Goal: Information Seeking & Learning: Understand process/instructions

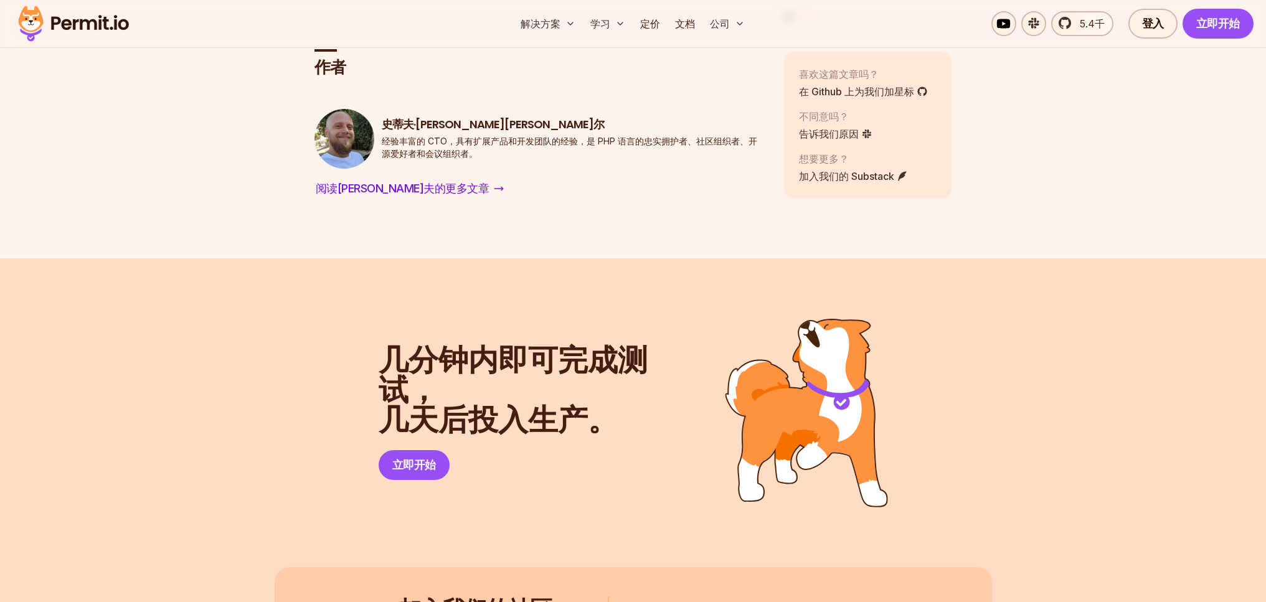
scroll to position [4215, 0]
drag, startPoint x: 314, startPoint y: 356, endPoint x: 756, endPoint y: 389, distance: 443.2
drag, startPoint x: 750, startPoint y: 395, endPoint x: 537, endPoint y: 380, distance: 213.4
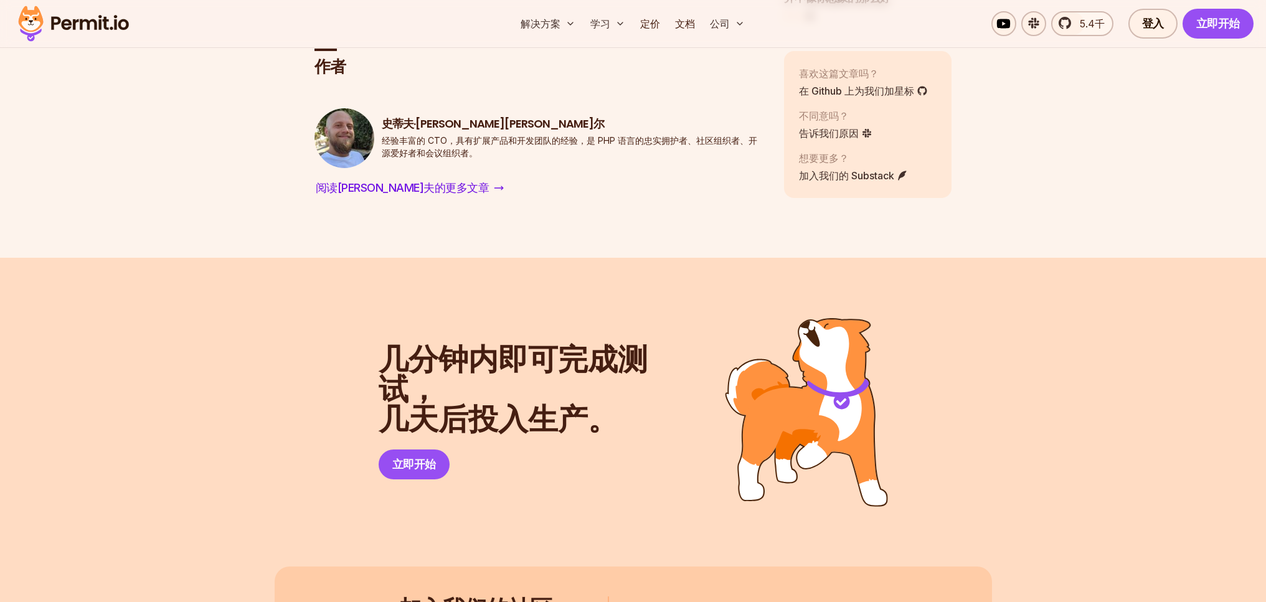
drag, startPoint x: 534, startPoint y: 368, endPoint x: 758, endPoint y: 385, distance: 224.8
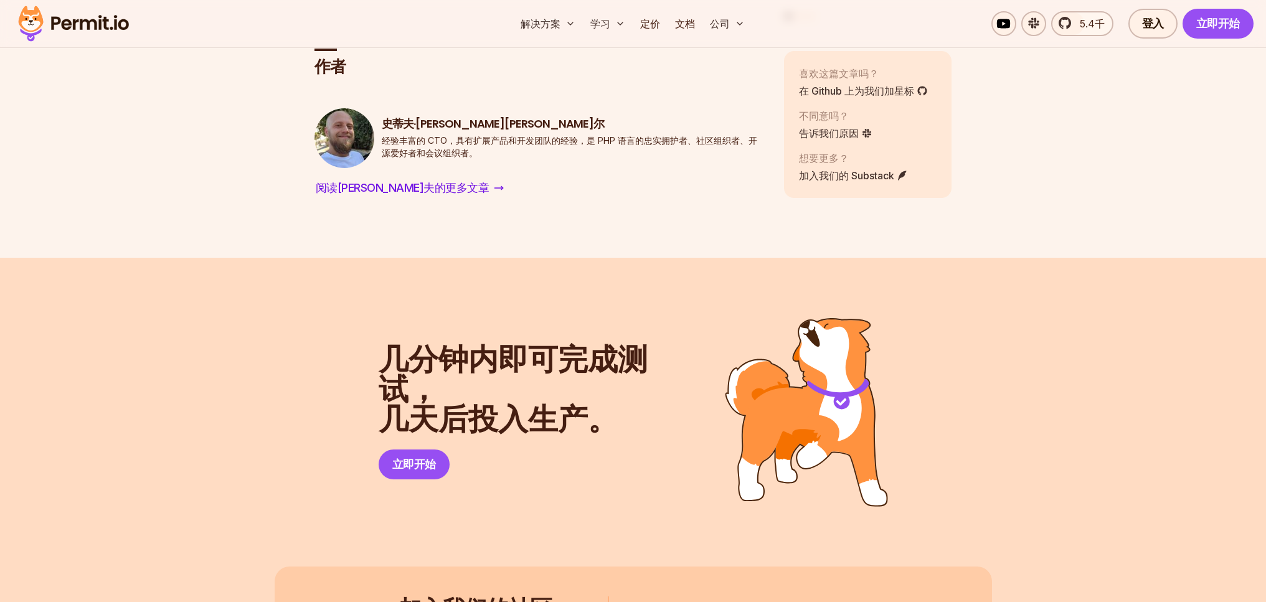
drag, startPoint x: 719, startPoint y: 389, endPoint x: 532, endPoint y: 375, distance: 187.3
drag, startPoint x: 535, startPoint y: 372, endPoint x: 759, endPoint y: 390, distance: 224.8
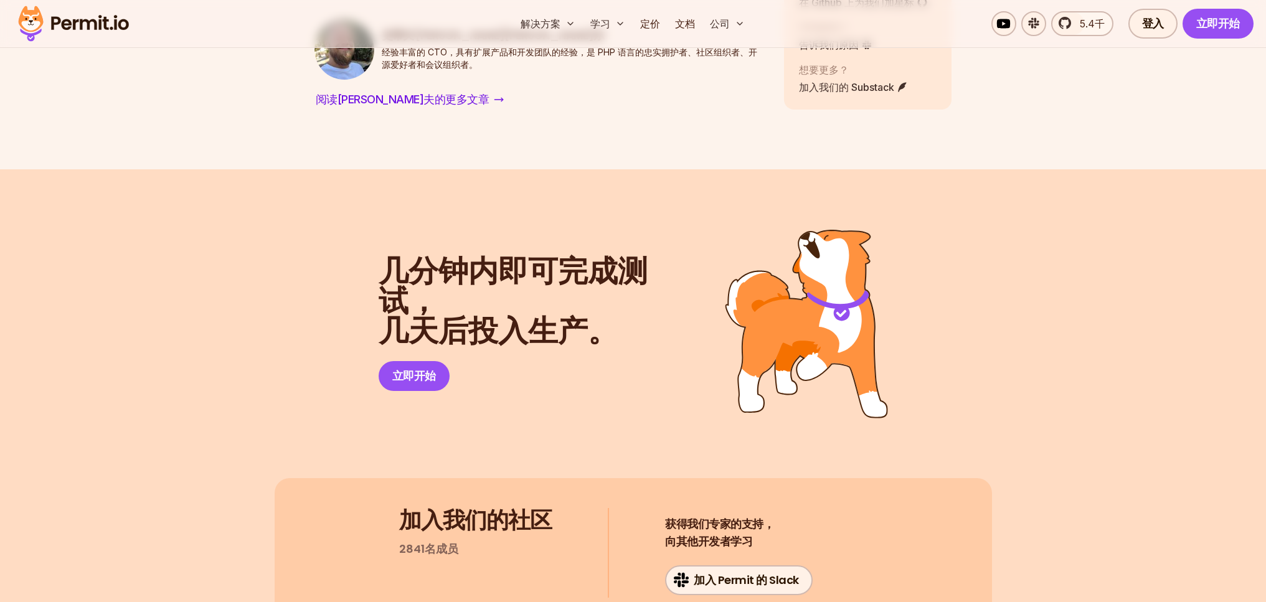
scroll to position [4304, 0]
drag, startPoint x: 318, startPoint y: 379, endPoint x: 735, endPoint y: 413, distance: 417.8
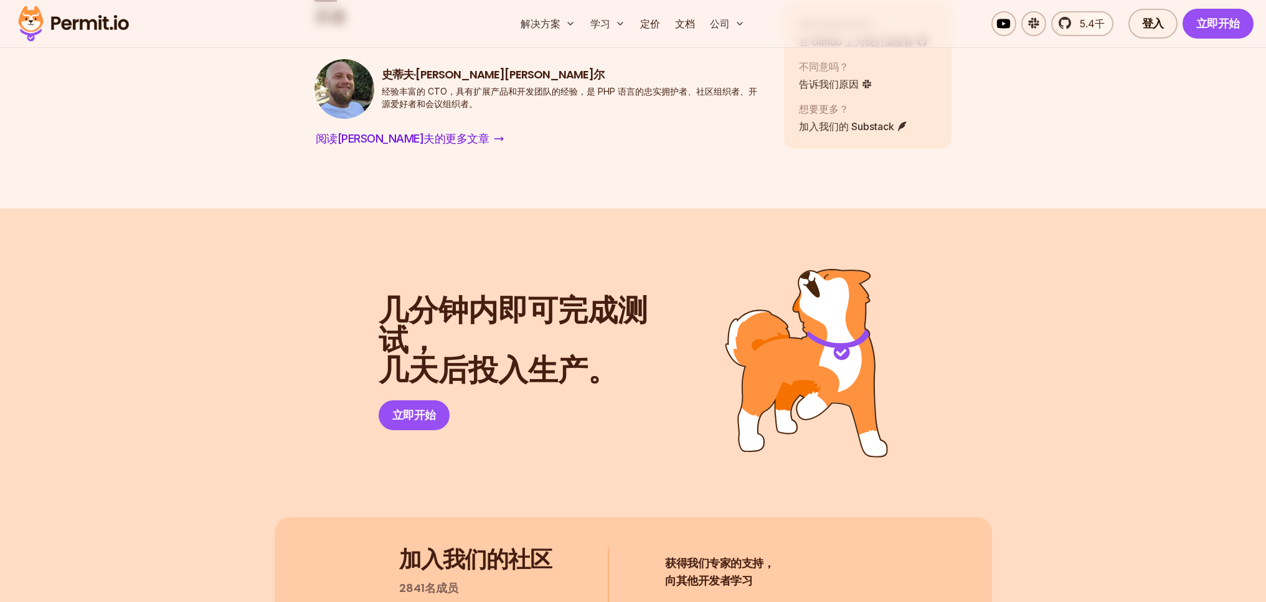
scroll to position [4513, 0]
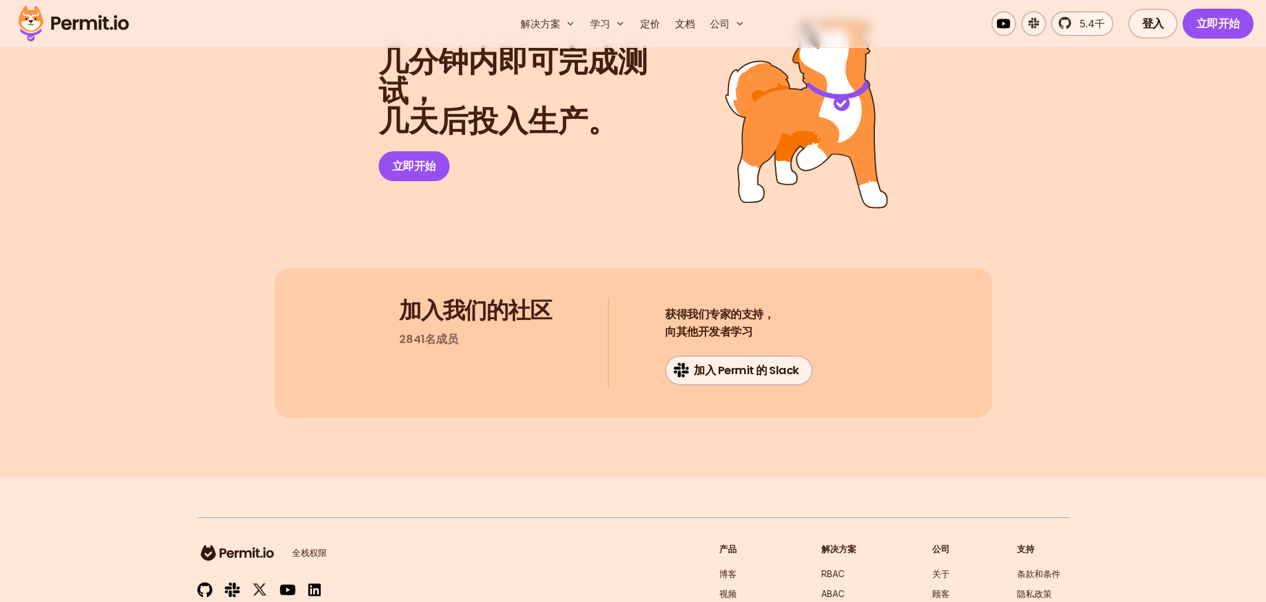
drag, startPoint x: 313, startPoint y: 165, endPoint x: 694, endPoint y: 382, distance: 438.3
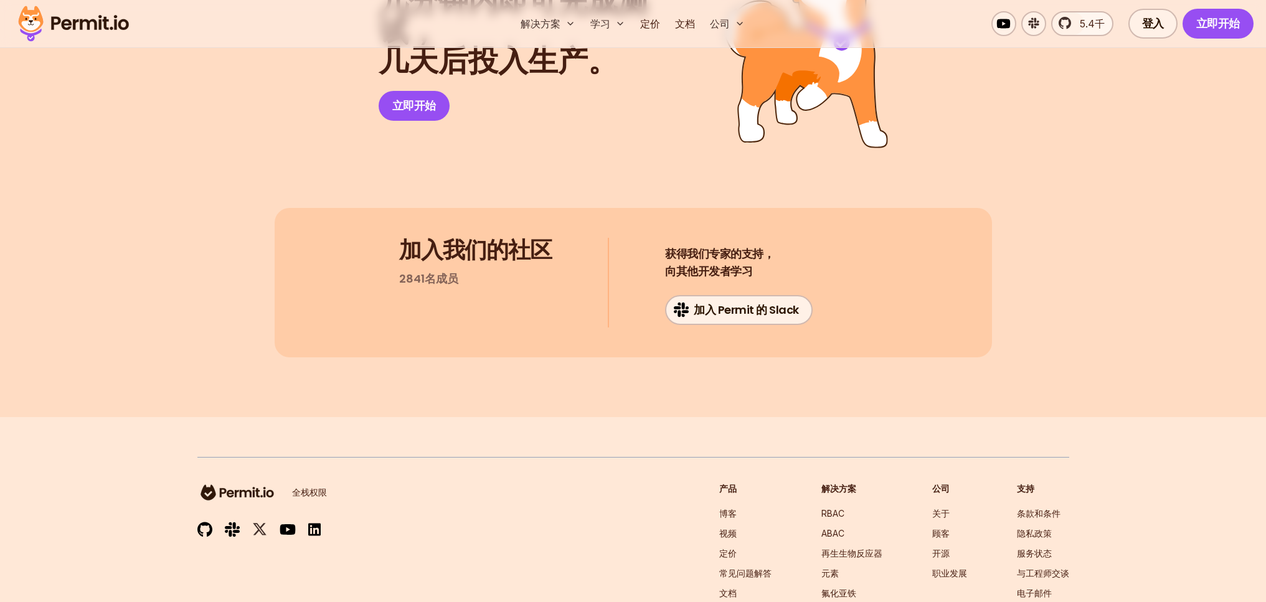
scroll to position [4472, 0]
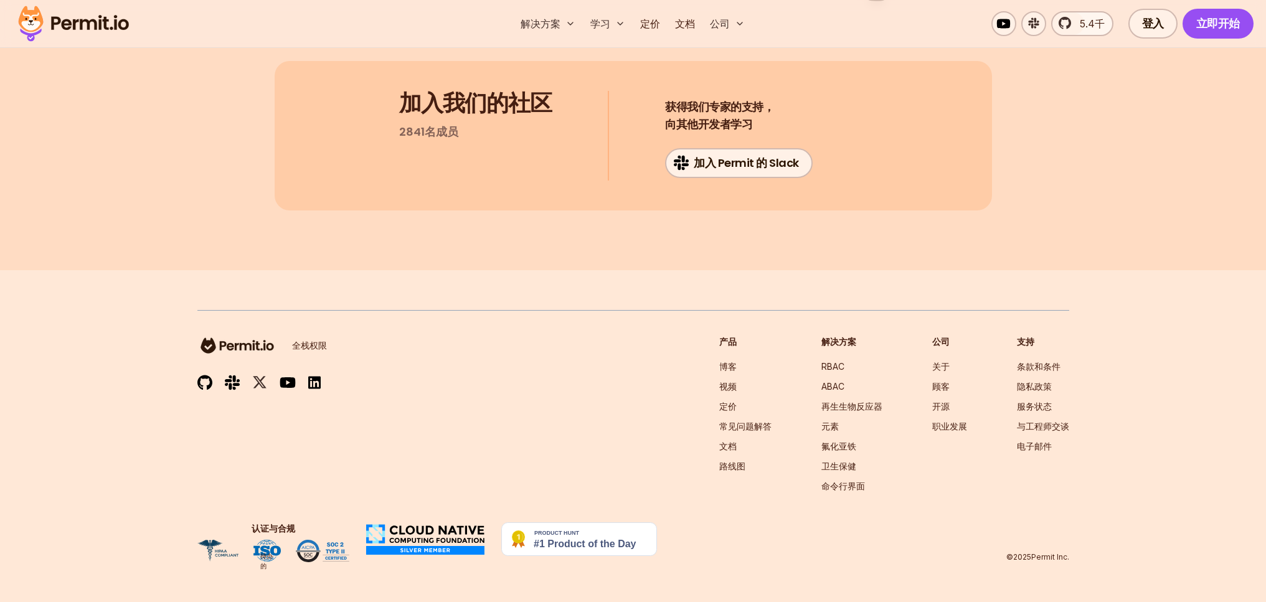
scroll to position [4854, 0]
drag, startPoint x: 311, startPoint y: 210, endPoint x: 744, endPoint y: 245, distance: 434.7
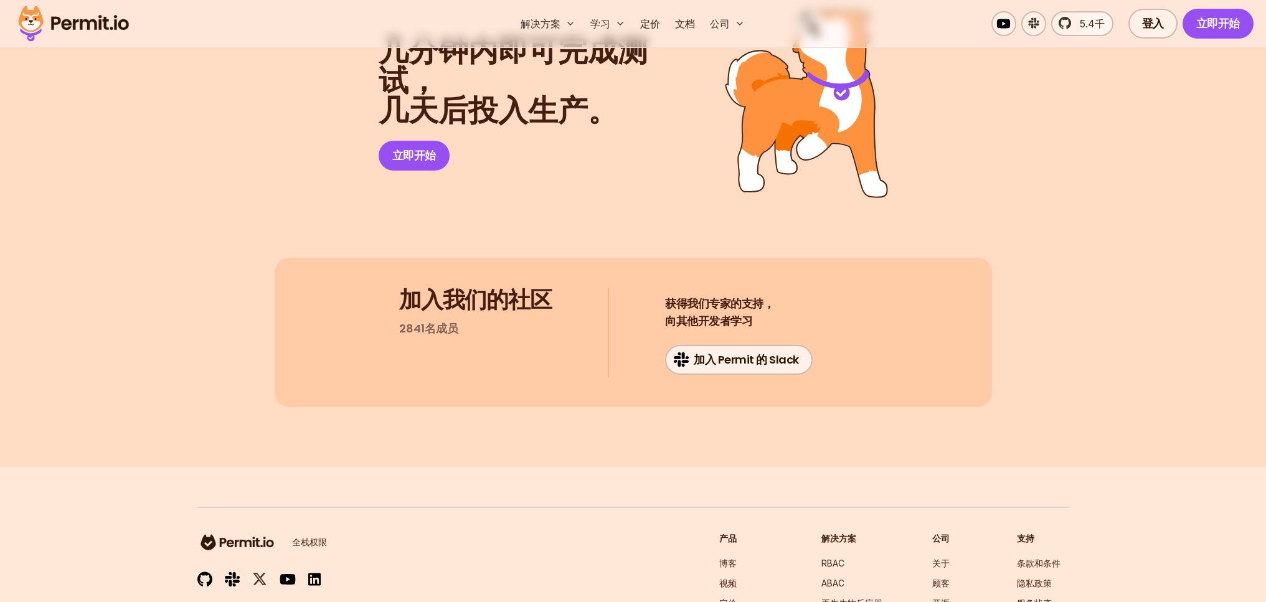
scroll to position [4510, 0]
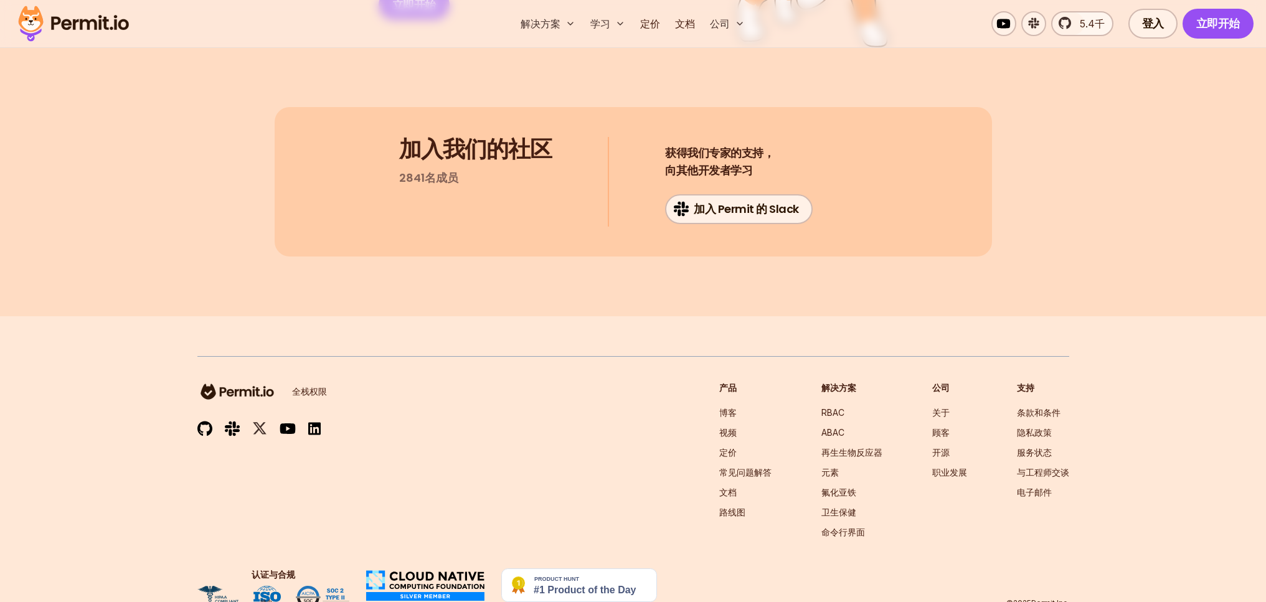
scroll to position [4725, 0]
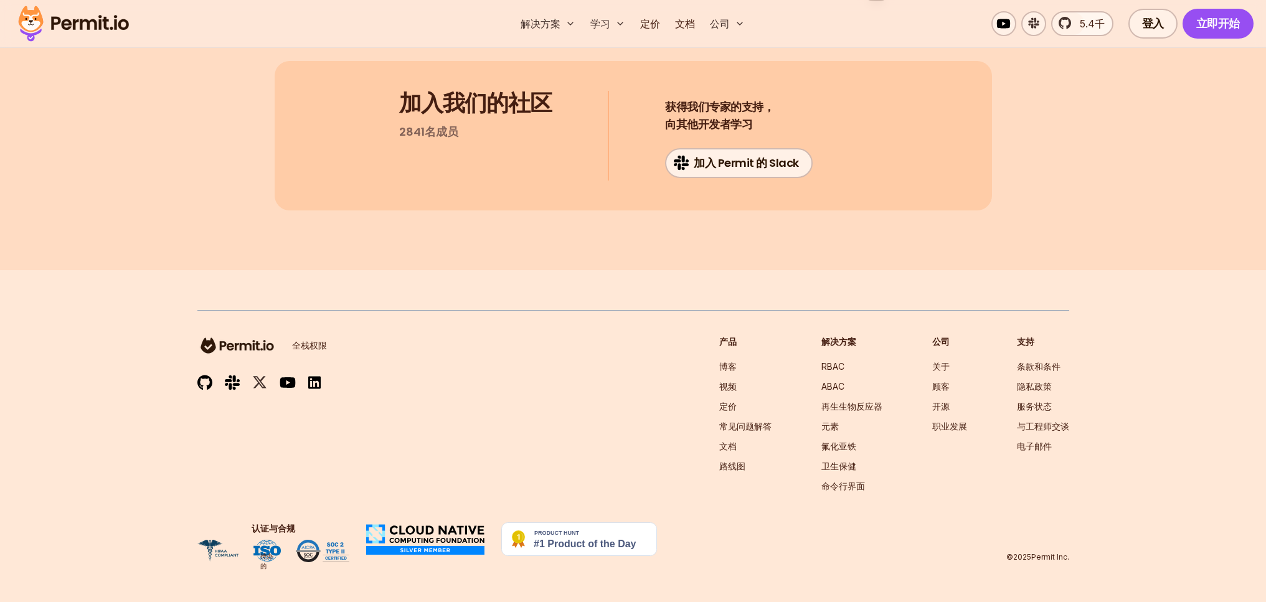
drag, startPoint x: 315, startPoint y: 173, endPoint x: 760, endPoint y: 370, distance: 486.6
drag, startPoint x: 741, startPoint y: 373, endPoint x: 307, endPoint y: 141, distance: 491.8
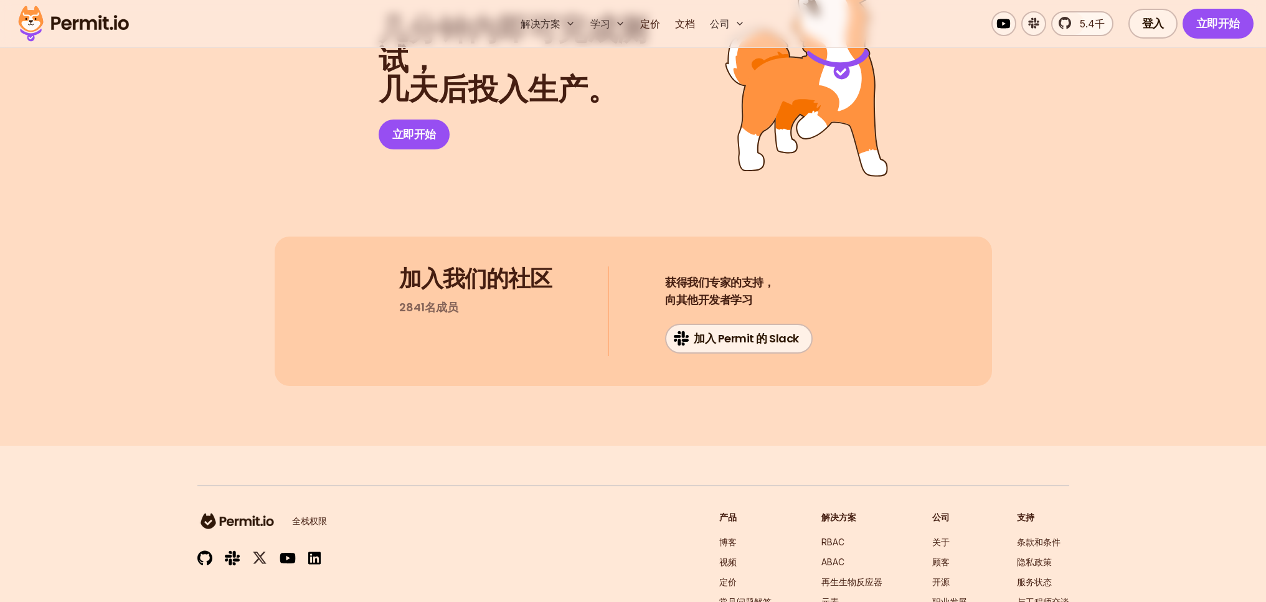
scroll to position [4498, 0]
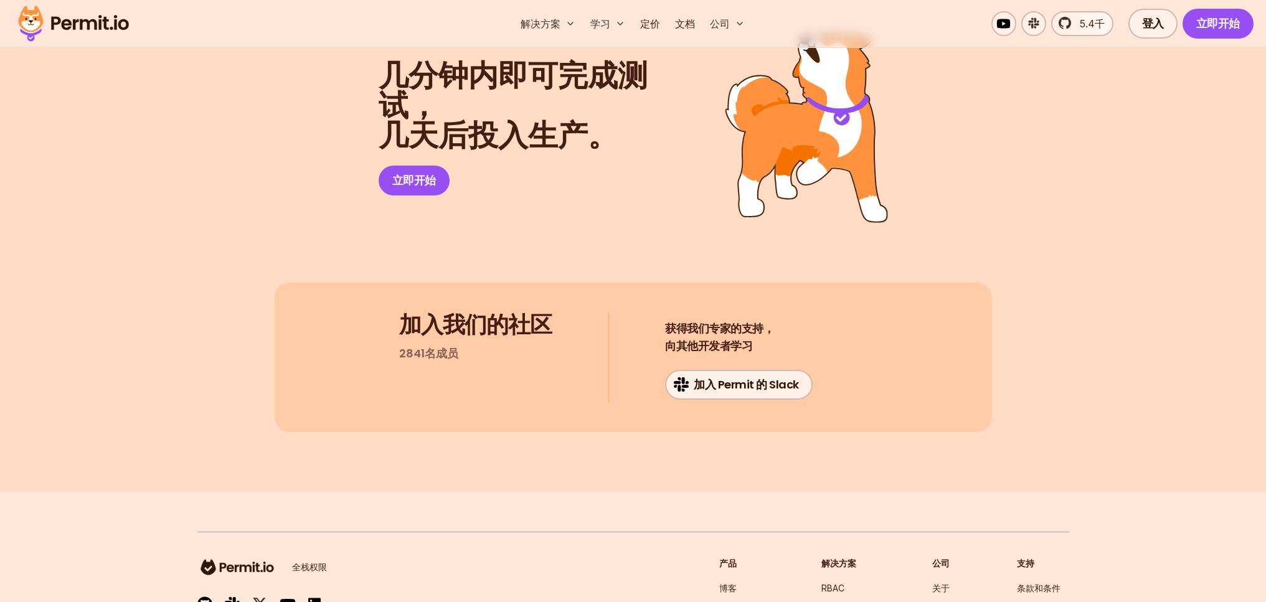
drag, startPoint x: 693, startPoint y: 215, endPoint x: 305, endPoint y: 190, distance: 389.3
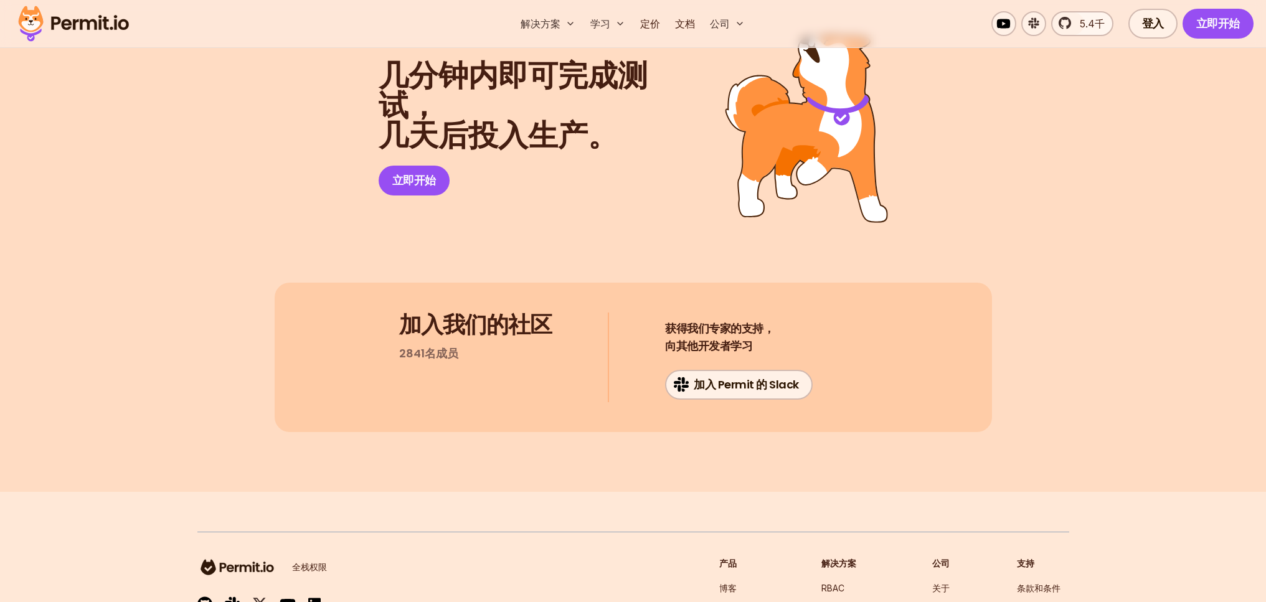
drag, startPoint x: 314, startPoint y: 181, endPoint x: 718, endPoint y: 220, distance: 405.9
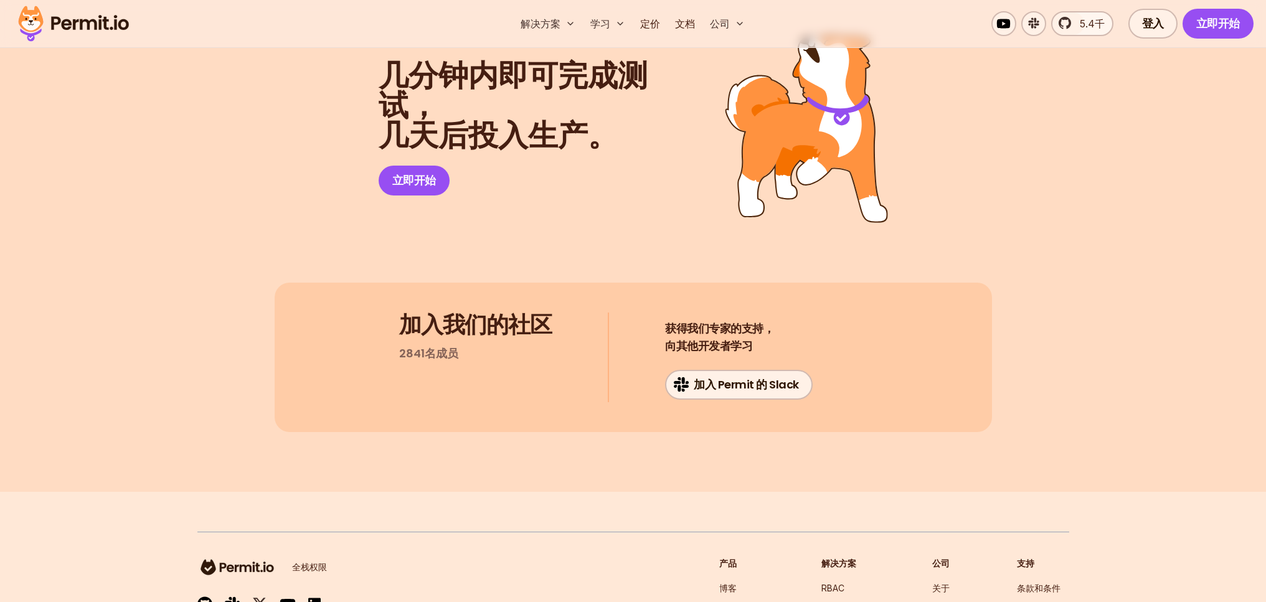
drag, startPoint x: 705, startPoint y: 211, endPoint x: 702, endPoint y: 204, distance: 7.9
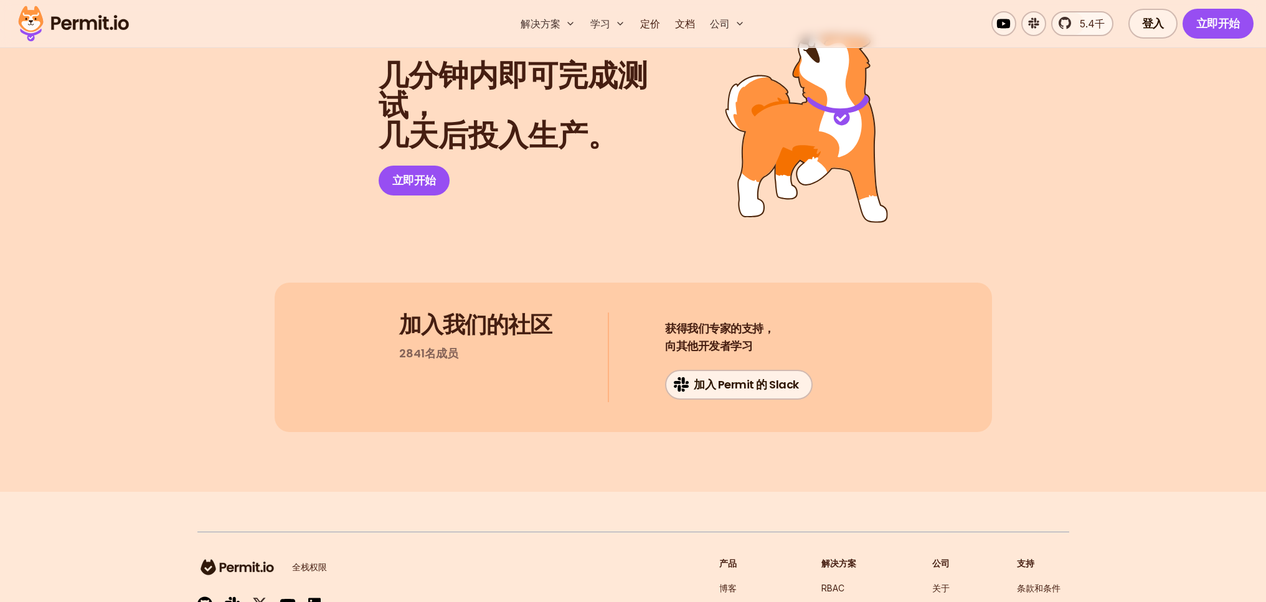
drag, startPoint x: 705, startPoint y: 200, endPoint x: 693, endPoint y: 216, distance: 19.7
drag, startPoint x: 367, startPoint y: 324, endPoint x: 373, endPoint y: 276, distance: 49.0
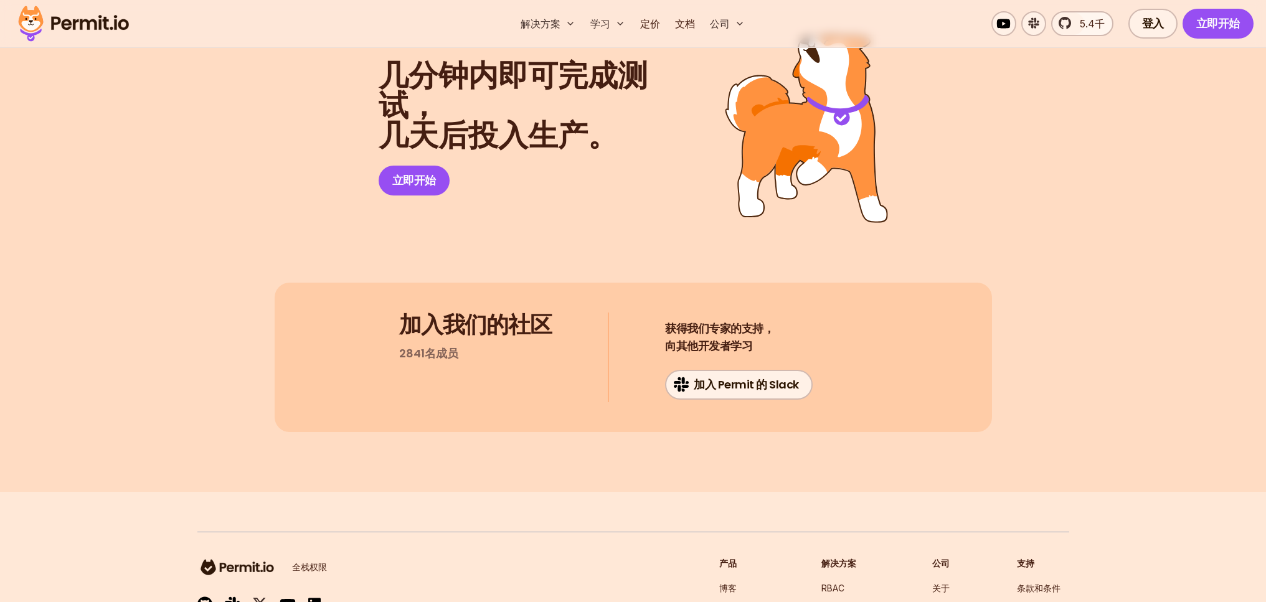
drag, startPoint x: 460, startPoint y: 313, endPoint x: 355, endPoint y: 285, distance: 108.9
drag, startPoint x: 474, startPoint y: 311, endPoint x: 356, endPoint y: 286, distance: 120.9
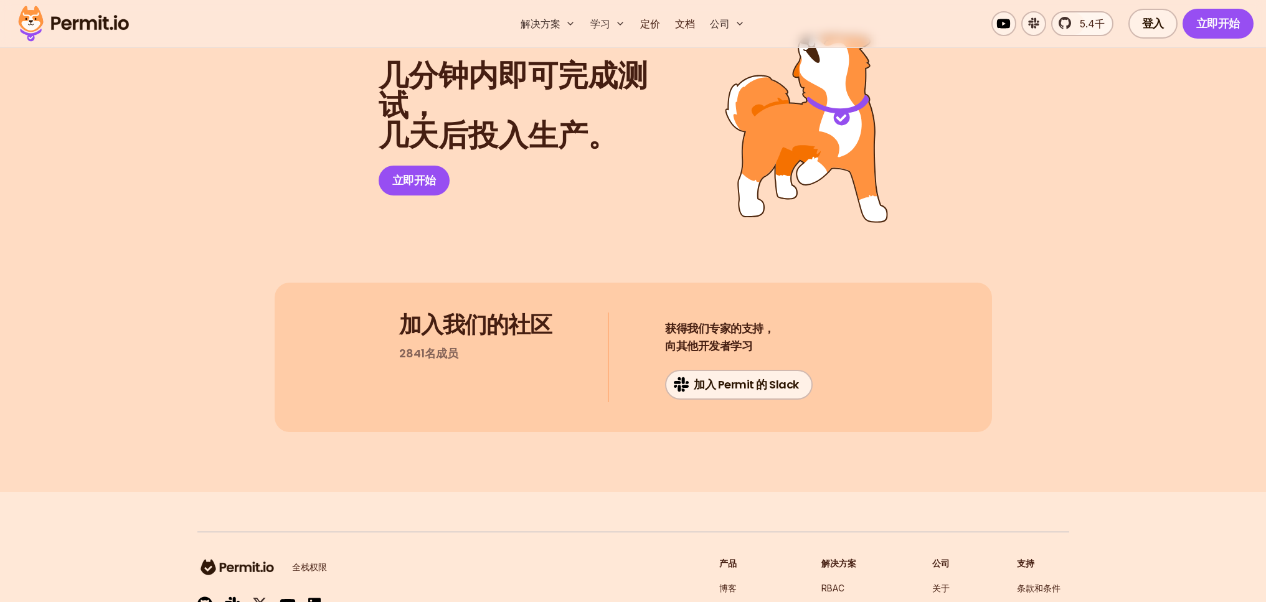
drag, startPoint x: 473, startPoint y: 311, endPoint x: 357, endPoint y: 281, distance: 119.0
drag, startPoint x: 357, startPoint y: 283, endPoint x: 477, endPoint y: 306, distance: 122.3
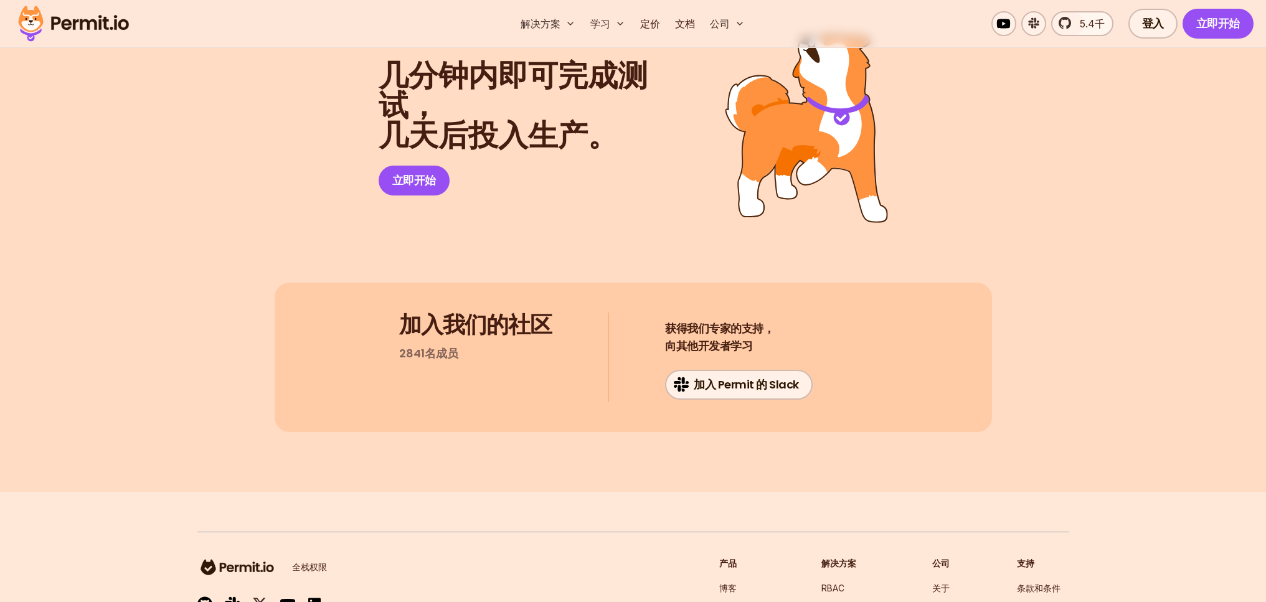
drag, startPoint x: 465, startPoint y: 313, endPoint x: 358, endPoint y: 289, distance: 109.7
drag, startPoint x: 464, startPoint y: 311, endPoint x: 355, endPoint y: 289, distance: 111.1
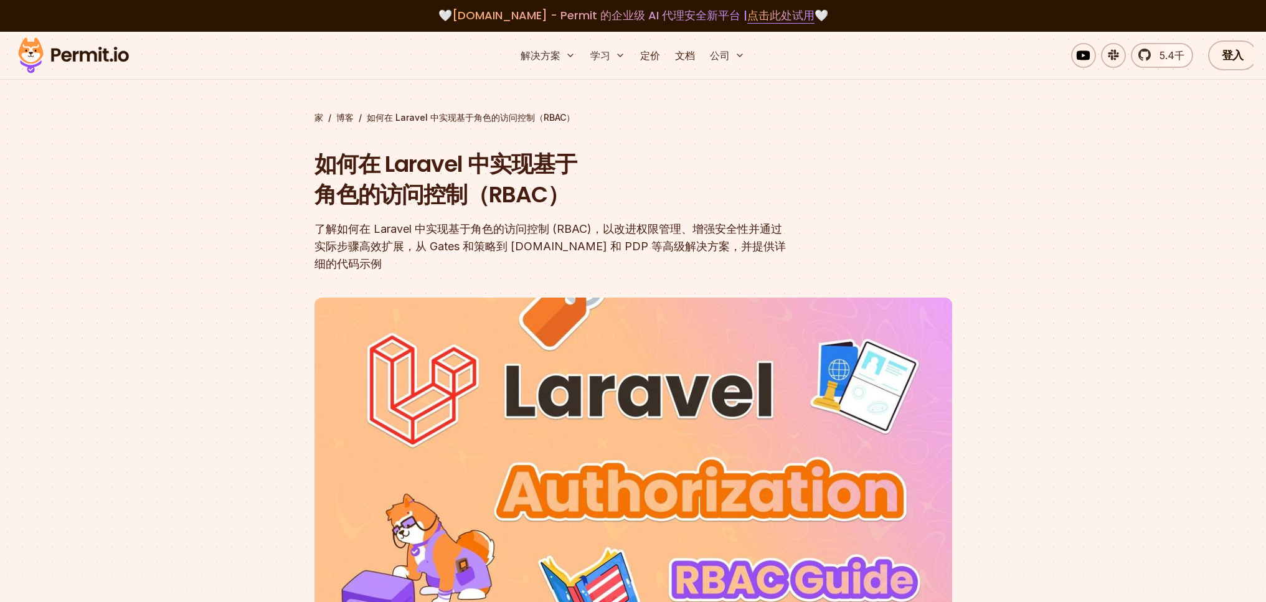
scroll to position [0, 0]
